Goal: Navigation & Orientation: Find specific page/section

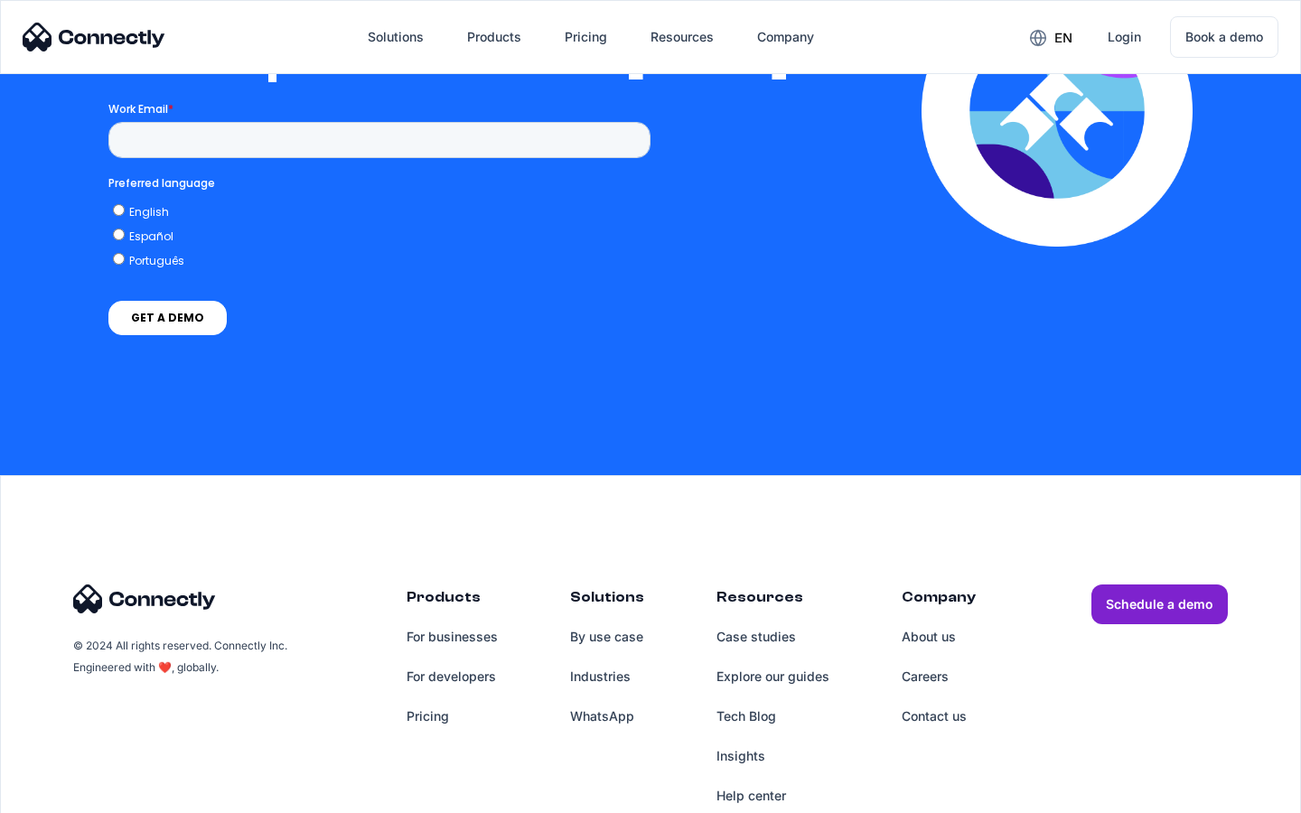
scroll to position [3966, 0]
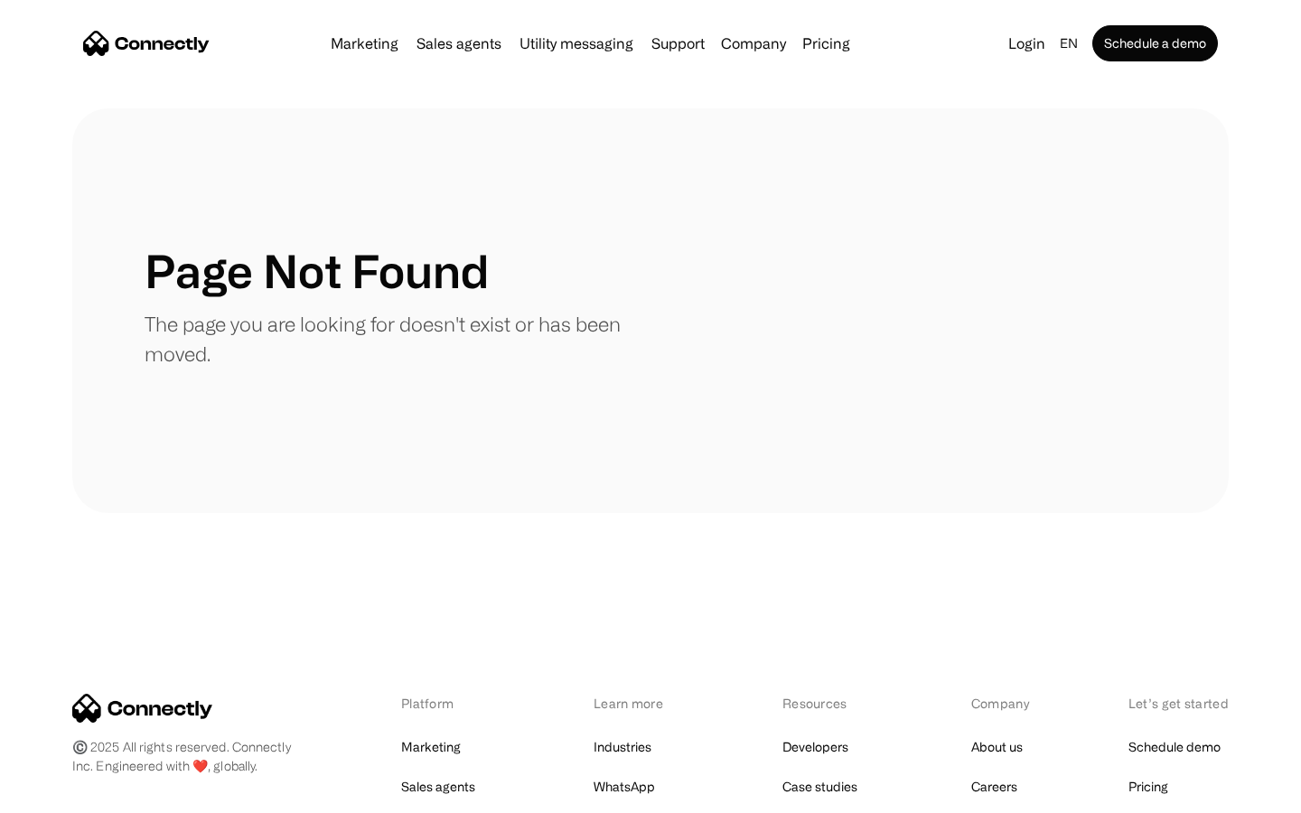
scroll to position [330, 0]
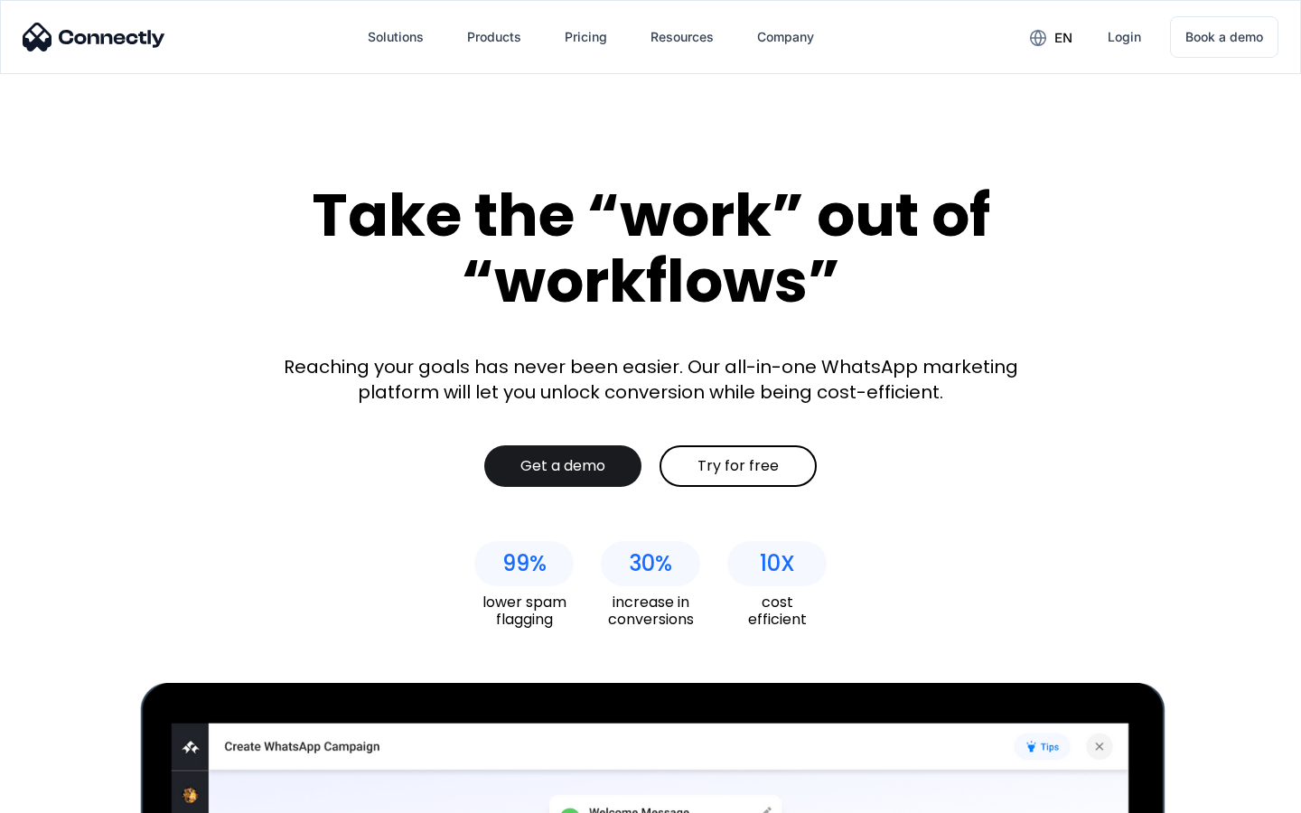
scroll to position [7447, 0]
